Goal: Transaction & Acquisition: Subscribe to service/newsletter

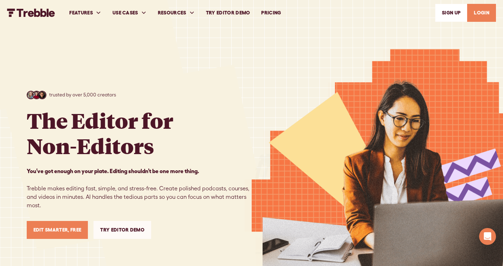
click at [275, 13] on link "PRICING" at bounding box center [271, 13] width 31 height 24
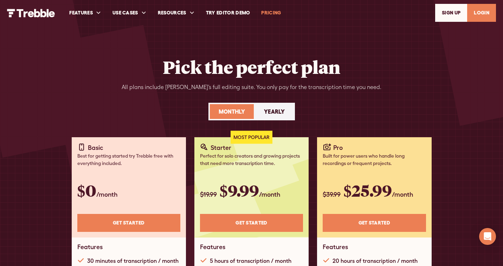
scroll to position [1, 0]
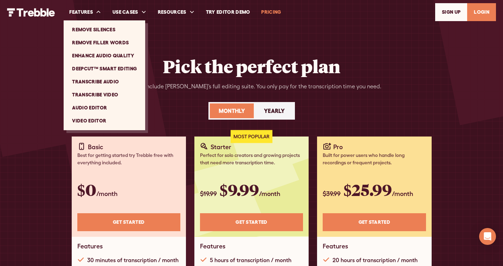
click at [103, 79] on link "Transcribe Audio" at bounding box center [104, 81] width 76 height 13
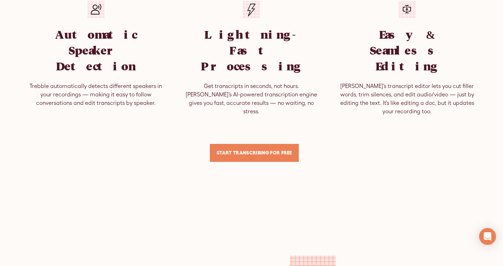
scroll to position [477, 0]
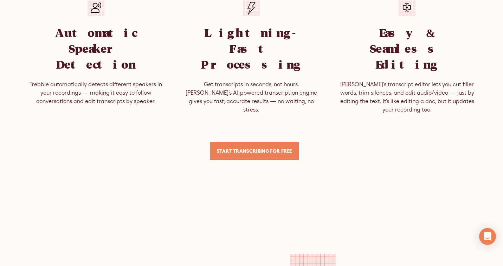
click at [252, 142] on link "Start TRANSCRIBING for Free" at bounding box center [254, 151] width 89 height 18
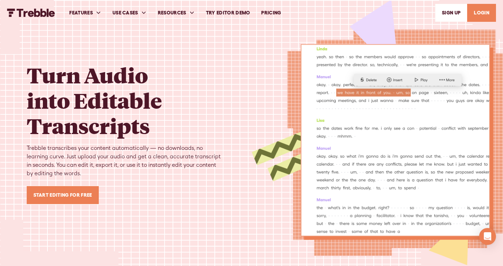
scroll to position [0, 0]
click at [244, 14] on link "Try Editor Demo" at bounding box center [228, 13] width 56 height 24
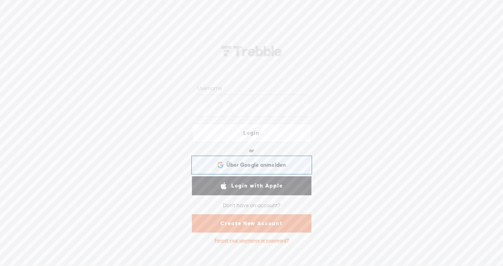
click at [254, 162] on span "Über Google anmelden" at bounding box center [256, 164] width 60 height 7
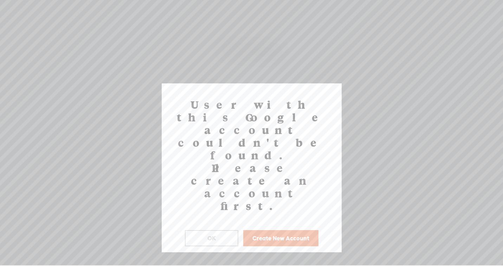
click at [256, 230] on button "Create New Account" at bounding box center [280, 238] width 75 height 16
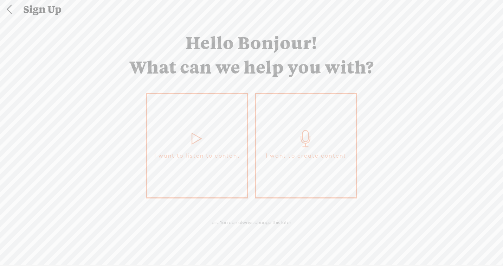
click at [295, 140] on link "I want to create content" at bounding box center [306, 145] width 102 height 105
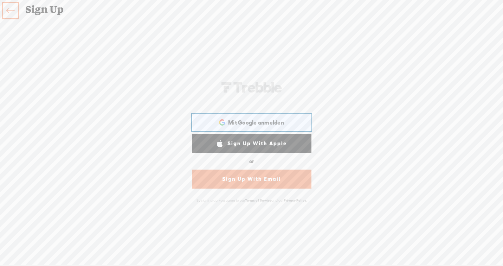
click at [282, 122] on span "Mit Google anmelden" at bounding box center [256, 122] width 56 height 7
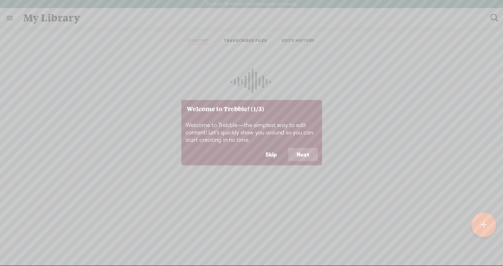
click at [299, 154] on button "Next" at bounding box center [303, 154] width 30 height 13
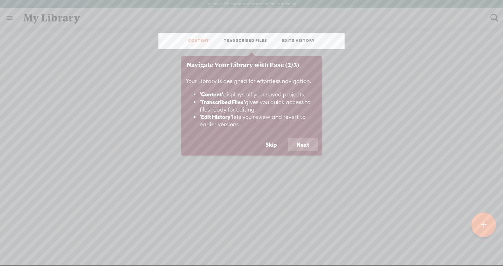
click at [300, 145] on button "Next" at bounding box center [303, 144] width 30 height 13
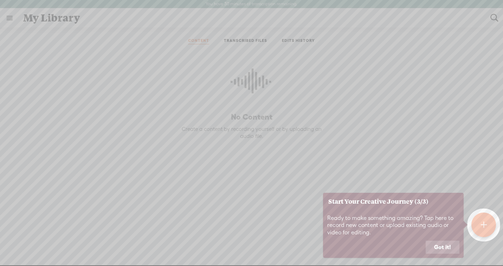
click at [439, 247] on button "Got it!" at bounding box center [443, 246] width 34 height 13
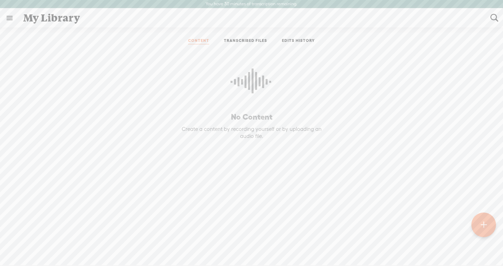
click at [486, 224] on t at bounding box center [484, 224] width 6 height 15
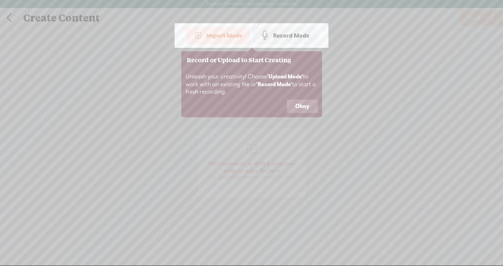
click at [300, 105] on button "Okay" at bounding box center [302, 105] width 31 height 13
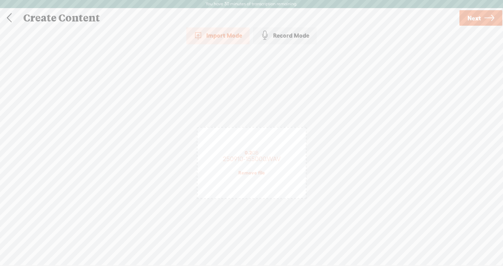
click at [474, 18] on span "Next" at bounding box center [474, 18] width 13 height 18
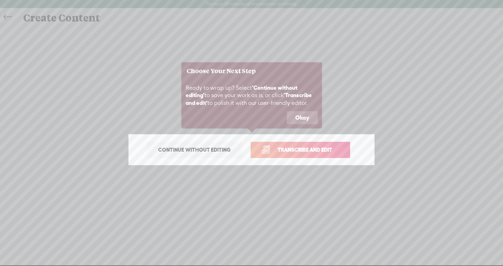
click at [291, 150] on span "Transcribe and edit" at bounding box center [304, 150] width 69 height 8
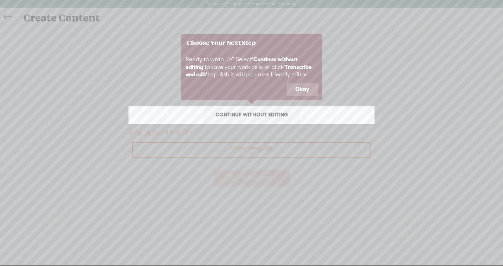
click at [302, 88] on button "Okay" at bounding box center [302, 89] width 31 height 13
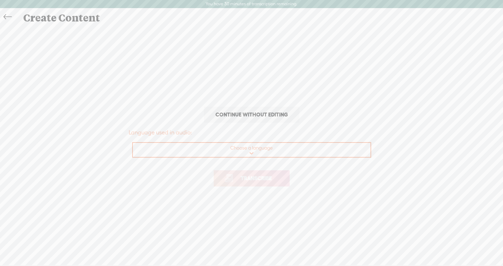
select select "de-DE"
click at [247, 179] on span "Transcribe" at bounding box center [256, 178] width 46 height 8
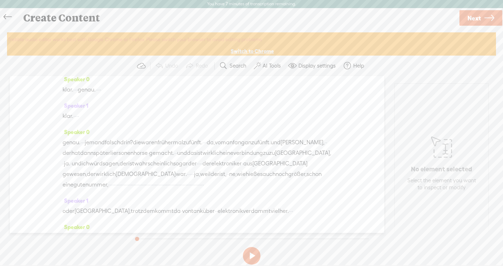
scroll to position [117, 0]
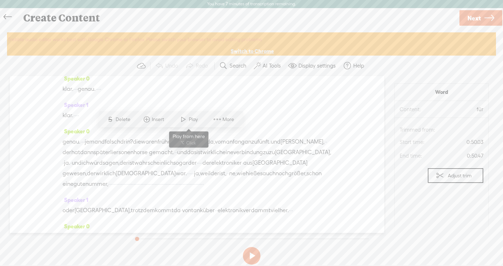
click at [185, 121] on span at bounding box center [183, 119] width 11 height 13
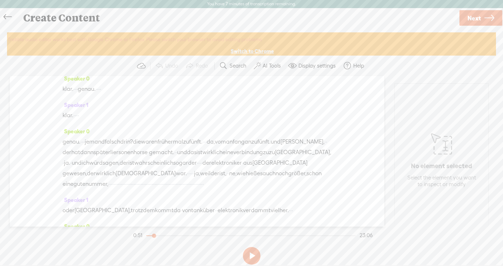
click at [260, 36] on span "fühl" at bounding box center [264, 31] width 9 height 11
click at [136, 15] on span "auslandskinisterinisterinisterinisterinisterinisterinisterinisterinisterinister…" at bounding box center [307, 10] width 489 height 11
click at [99, 130] on span at bounding box center [98, 129] width 11 height 13
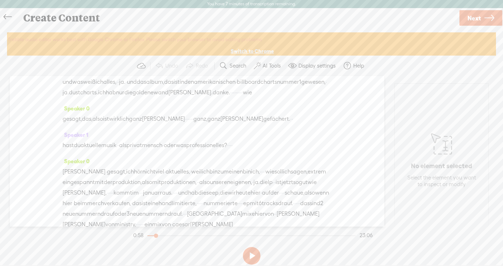
scroll to position [984, 0]
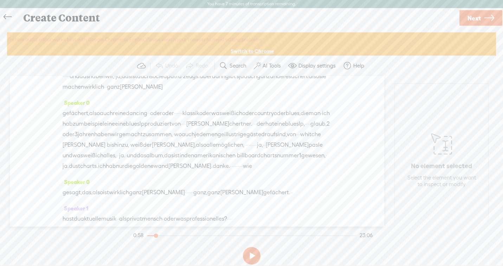
drag, startPoint x: 181, startPoint y: 162, endPoint x: 265, endPoint y: 167, distance: 83.8
click at [475, 18] on span "Next" at bounding box center [474, 18] width 13 height 18
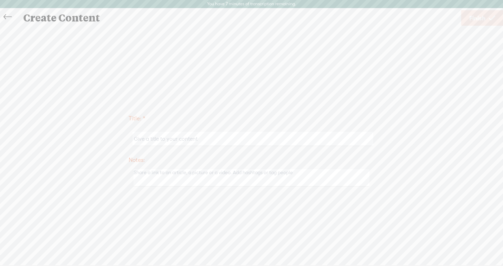
click at [231, 140] on input "text" at bounding box center [253, 139] width 241 height 14
type input "xycyxc"
click at [475, 22] on span "Finish" at bounding box center [477, 18] width 16 height 18
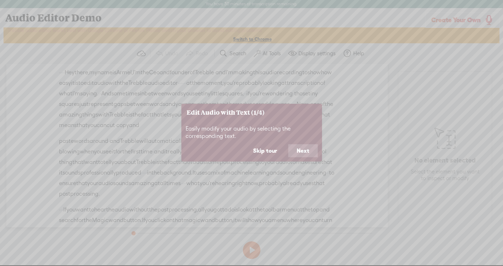
click at [305, 150] on button "Next" at bounding box center [303, 150] width 30 height 13
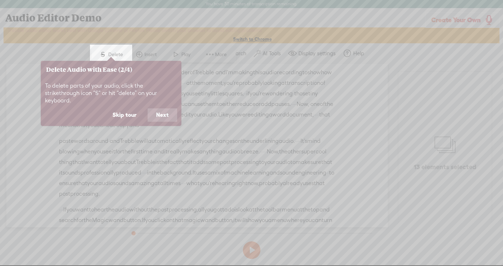
click at [157, 108] on button "Next" at bounding box center [163, 114] width 30 height 13
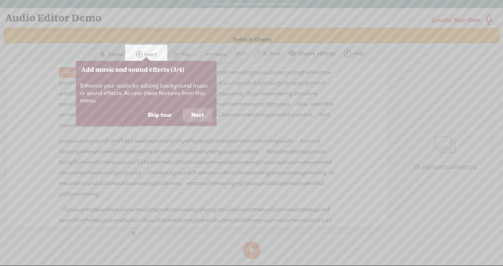
click at [195, 110] on button "Next" at bounding box center [198, 114] width 30 height 13
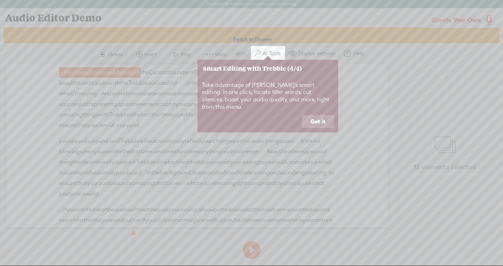
click at [313, 115] on button "Got it" at bounding box center [318, 121] width 32 height 13
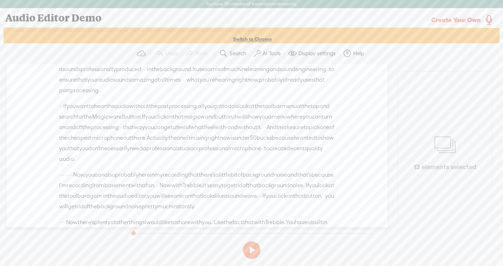
scroll to position [112, 0]
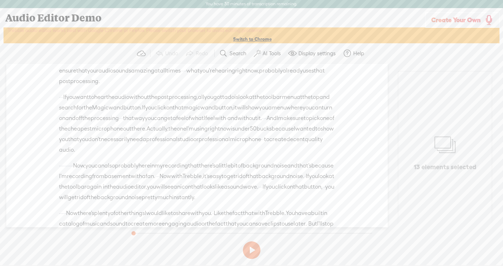
click at [213, 102] on span "you" at bounding box center [208, 97] width 9 height 11
click at [251, 246] on button at bounding box center [252, 250] width 18 height 18
click at [250, 247] on button at bounding box center [252, 250] width 18 height 18
drag, startPoint x: 224, startPoint y: 151, endPoint x: 287, endPoint y: 178, distance: 68.5
click at [287, 155] on div "· · · If you want to hear the audio without the post processing, · all you gott…" at bounding box center [197, 123] width 276 height 63
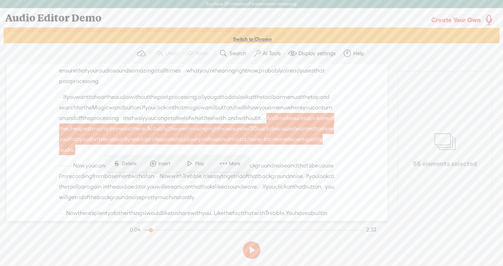
click at [251, 251] on button at bounding box center [252, 250] width 18 height 18
click at [193, 165] on span at bounding box center [190, 163] width 11 height 13
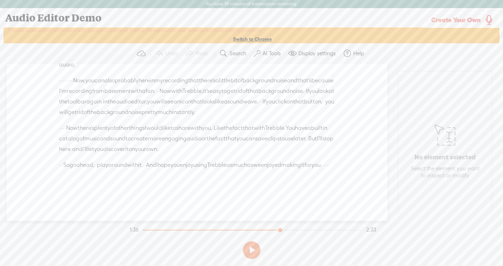
scroll to position [250, 0]
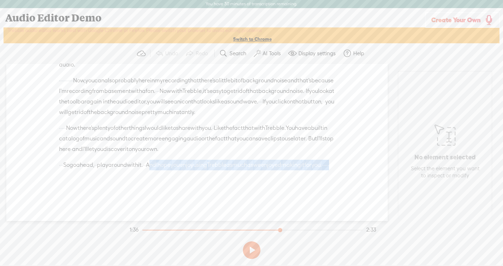
drag, startPoint x: 184, startPoint y: 167, endPoint x: 239, endPoint y: 175, distance: 55.3
click at [239, 175] on div "· · · So go ahead, · · play around with it. · · And I hope you enjoy using Treb…" at bounding box center [197, 170] width 276 height 21
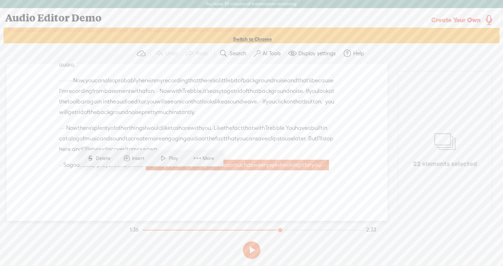
click at [174, 160] on span "Play" at bounding box center [174, 158] width 11 height 7
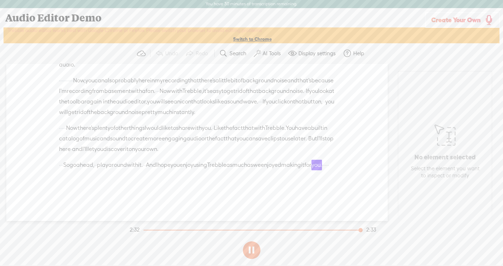
drag, startPoint x: 181, startPoint y: 164, endPoint x: 232, endPoint y: 165, distance: 51.0
click at [232, 165] on div "· · · So go ahead, · · play around with it. · · And I hope you enjoy using Treb…" at bounding box center [197, 170] width 276 height 21
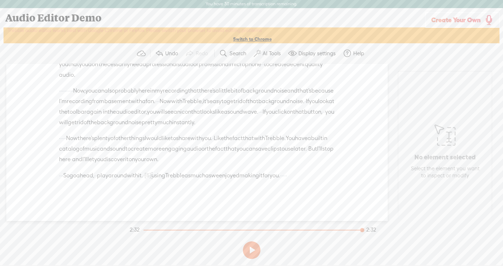
click at [138, 170] on span "with" at bounding box center [132, 175] width 11 height 11
click at [175, 147] on span at bounding box center [172, 148] width 11 height 13
click at [269, 52] on label "AI Tools" at bounding box center [272, 53] width 18 height 7
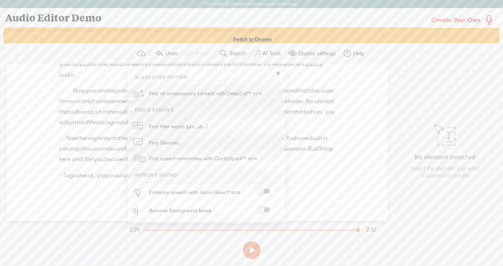
click at [269, 52] on label "AI Tools" at bounding box center [272, 53] width 18 height 7
click at [343, 104] on div "Unknown · · · · Hey there, · my name is [GEOGRAPHIC_DATA], · I'm the Ceo and fo…" at bounding box center [196, 142] width 381 height 157
